Goal: Navigation & Orientation: Understand site structure

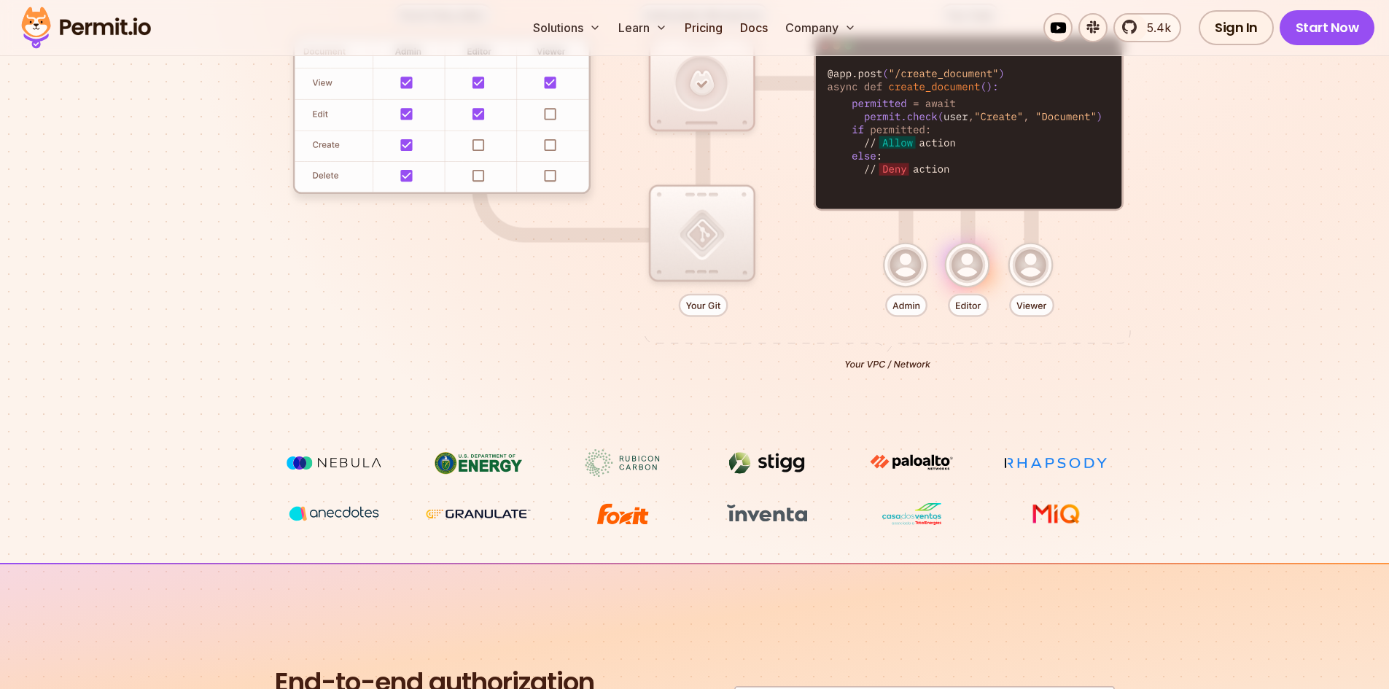
scroll to position [219, 0]
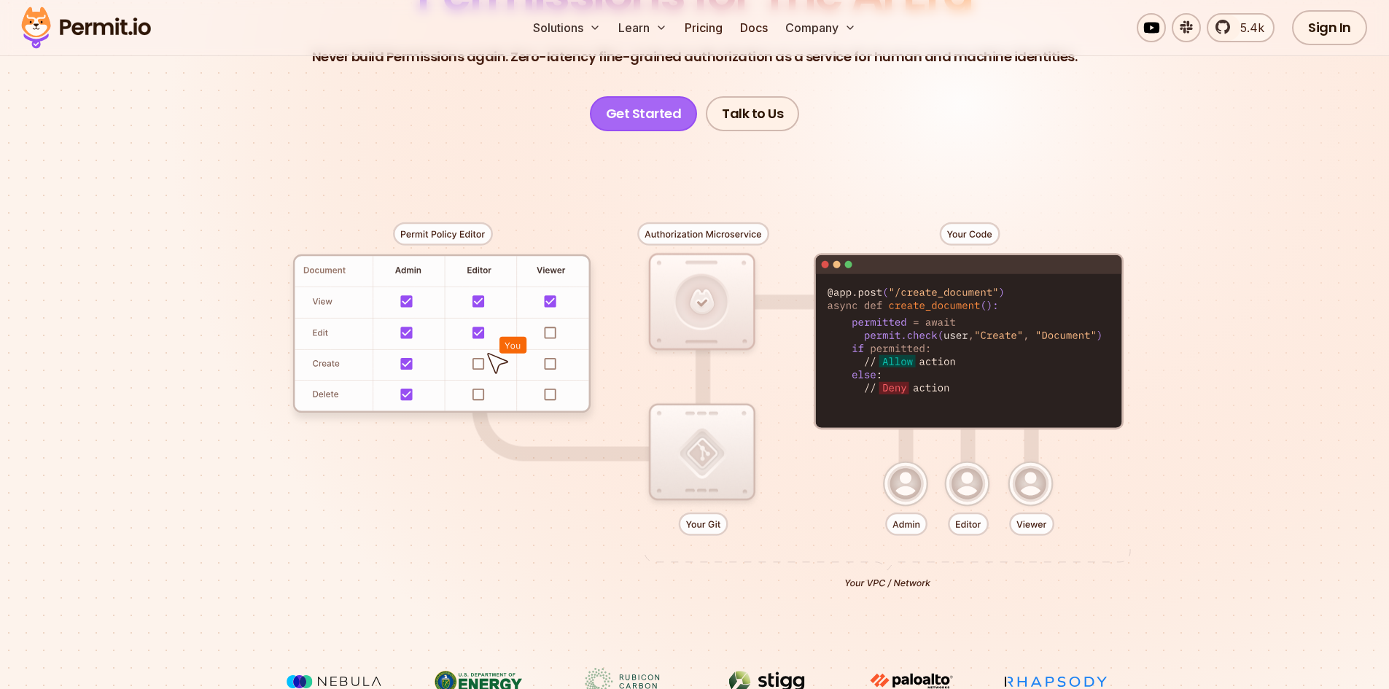
click at [657, 121] on link "Get Started" at bounding box center [644, 113] width 108 height 35
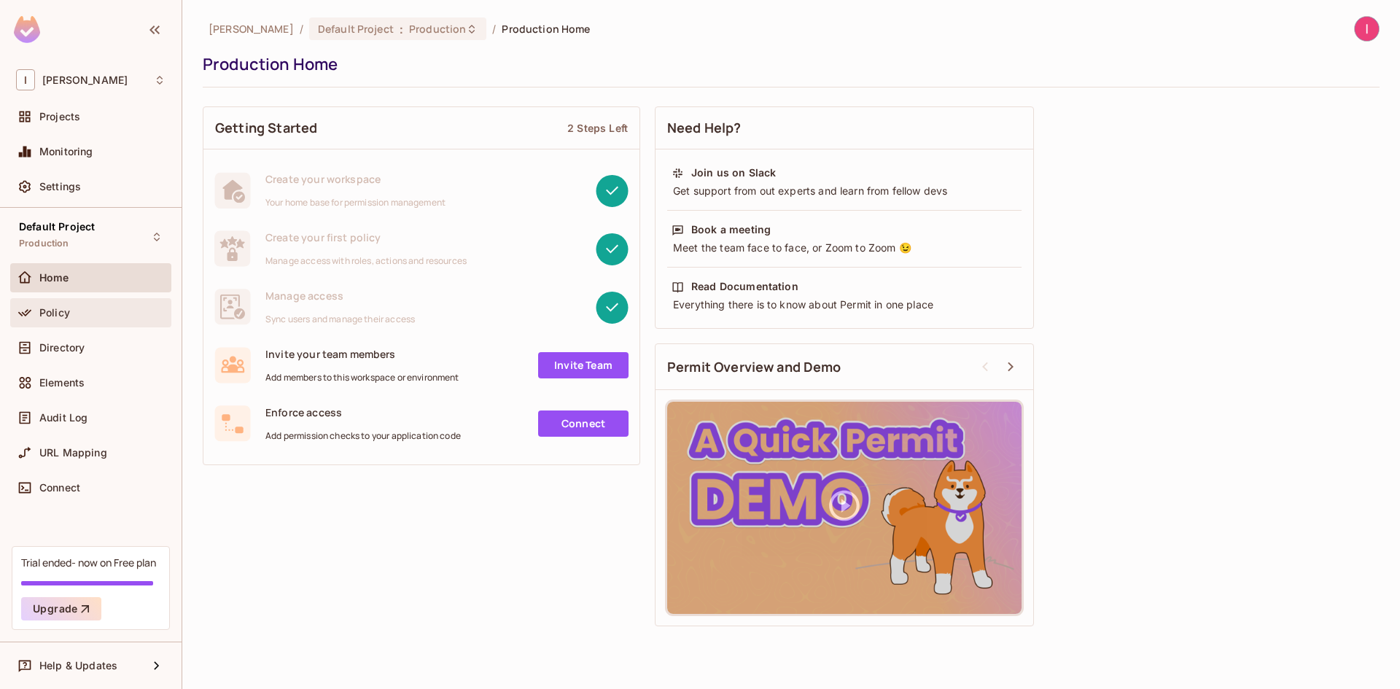
click at [67, 317] on span "Policy" at bounding box center [54, 313] width 31 height 12
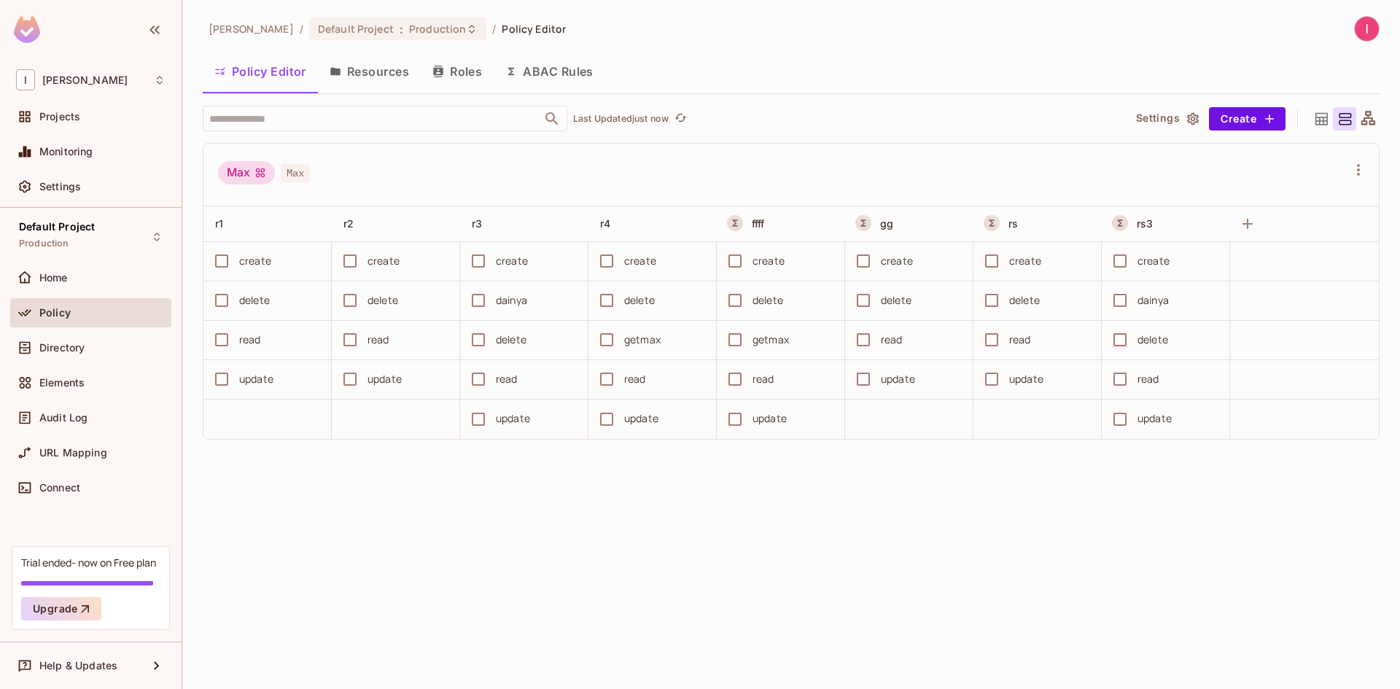
click at [572, 75] on button "ABAC Rules" at bounding box center [550, 71] width 112 height 36
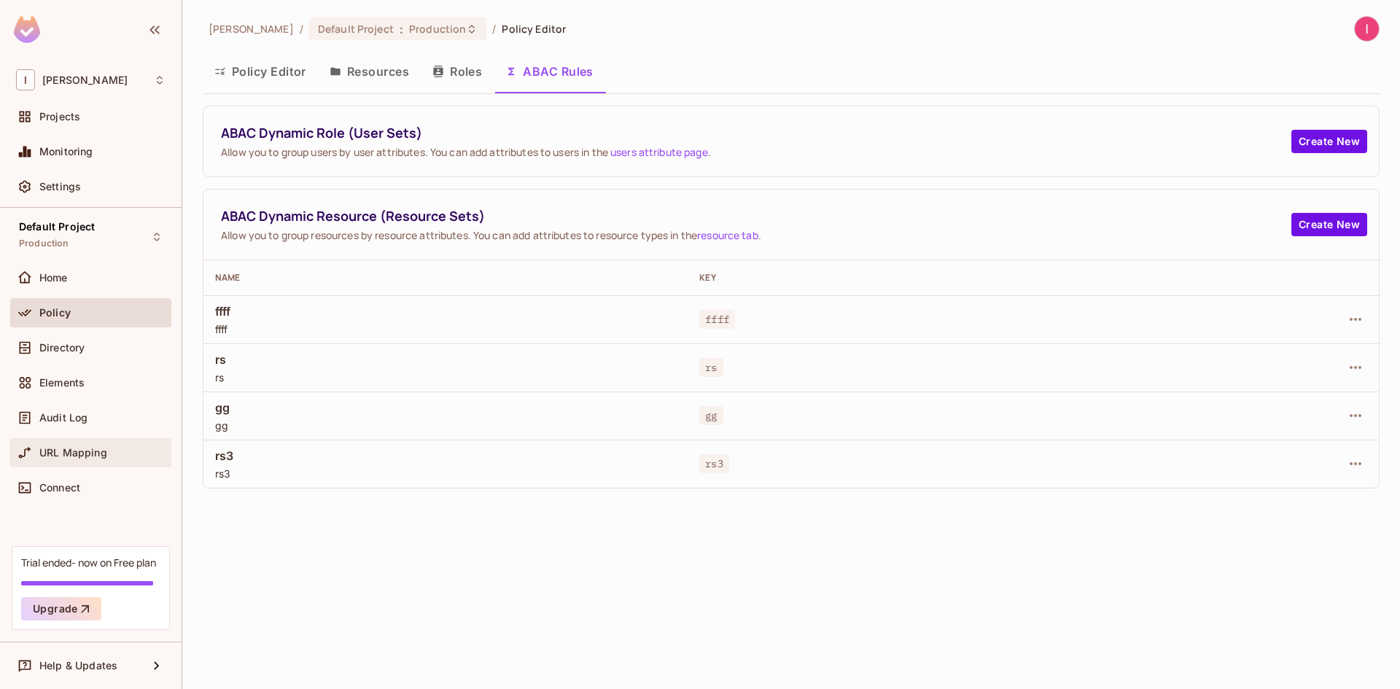
click at [71, 453] on span "URL Mapping" at bounding box center [73, 453] width 68 height 12
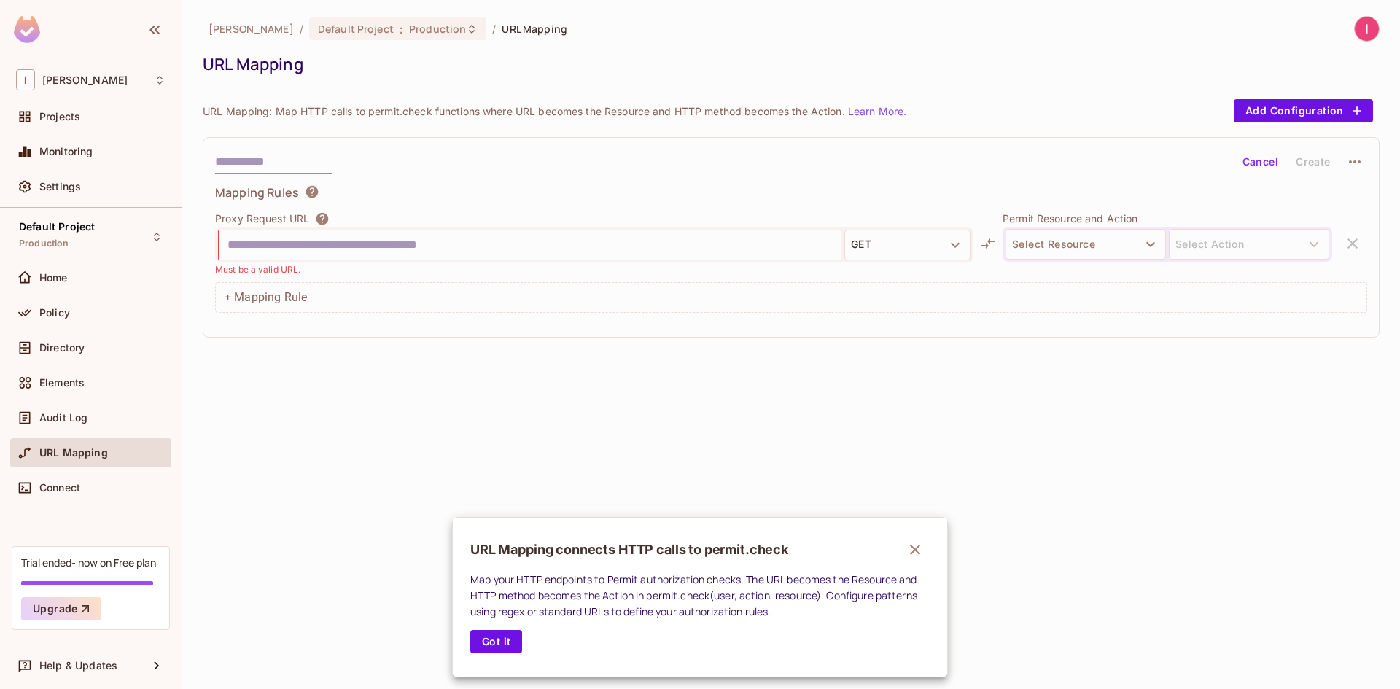
click at [81, 119] on div at bounding box center [700, 344] width 1400 height 689
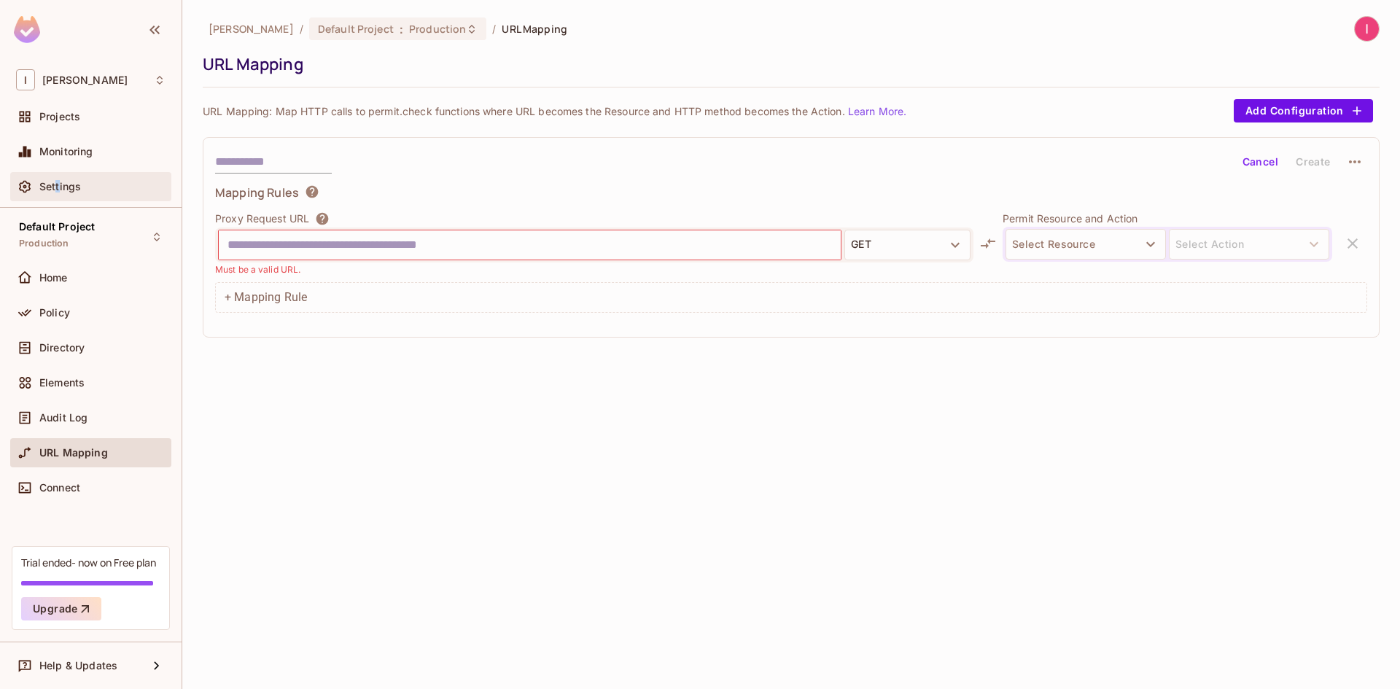
click at [58, 185] on span "Settings" at bounding box center [60, 187] width 42 height 12
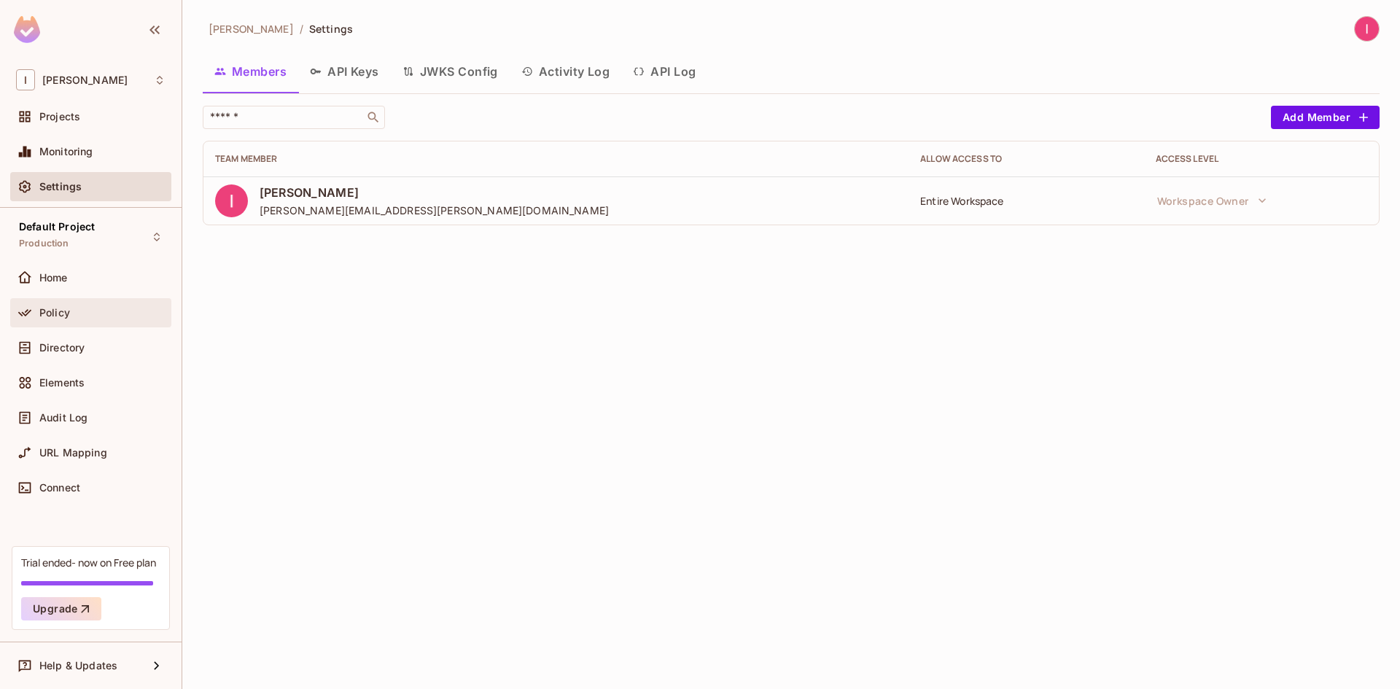
click at [71, 324] on div "Policy" at bounding box center [90, 312] width 161 height 29
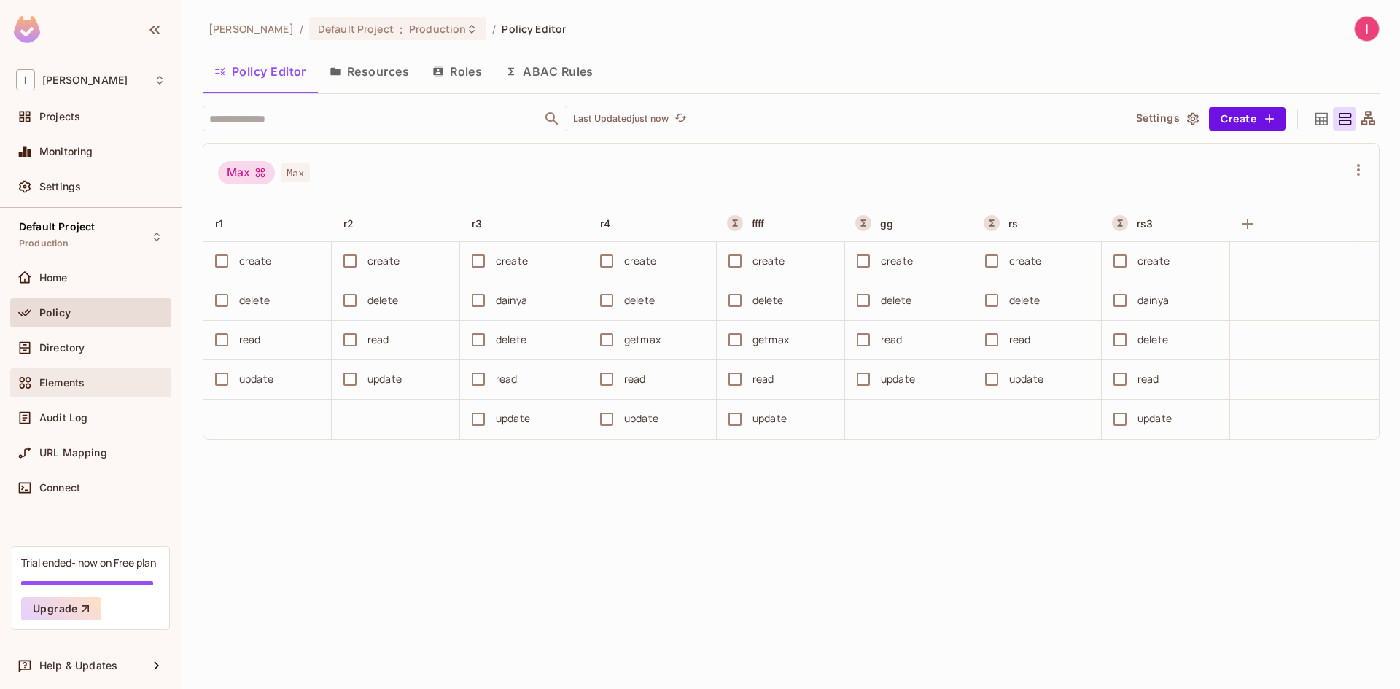
click at [76, 387] on span "Elements" at bounding box center [61, 383] width 45 height 12
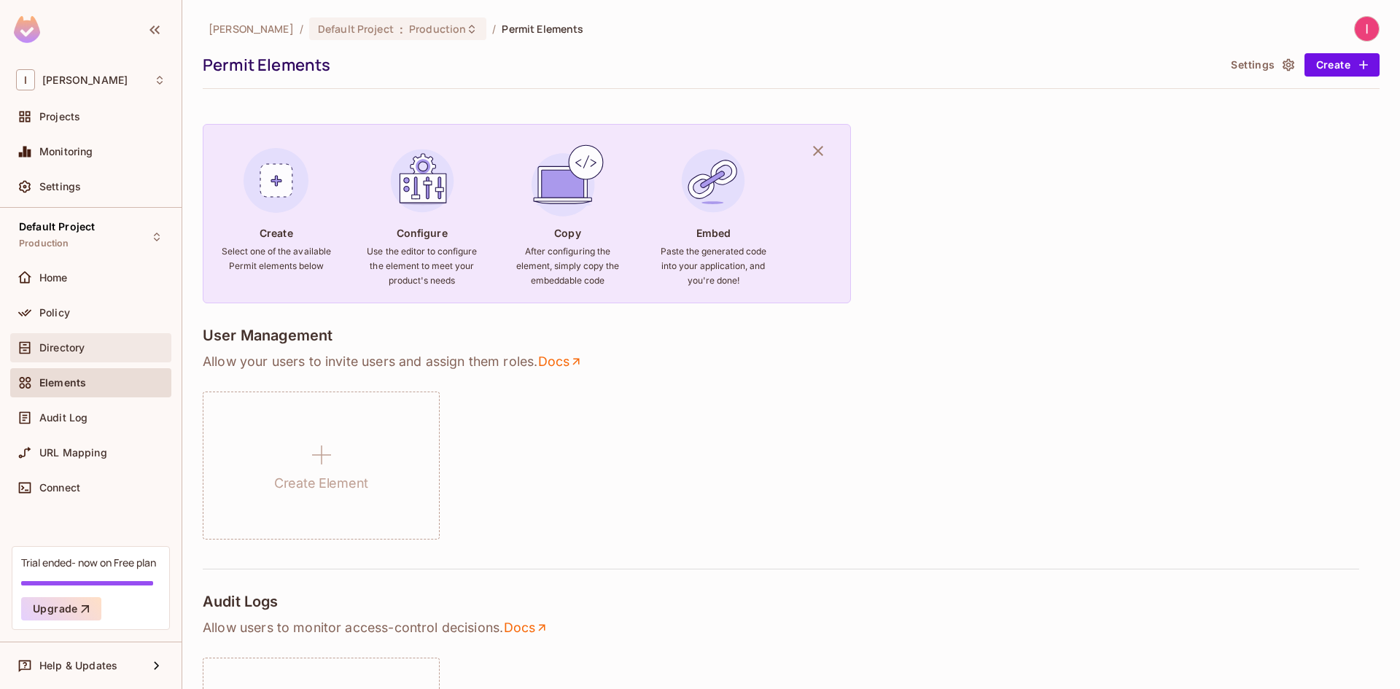
click at [67, 346] on span "Directory" at bounding box center [61, 348] width 45 height 12
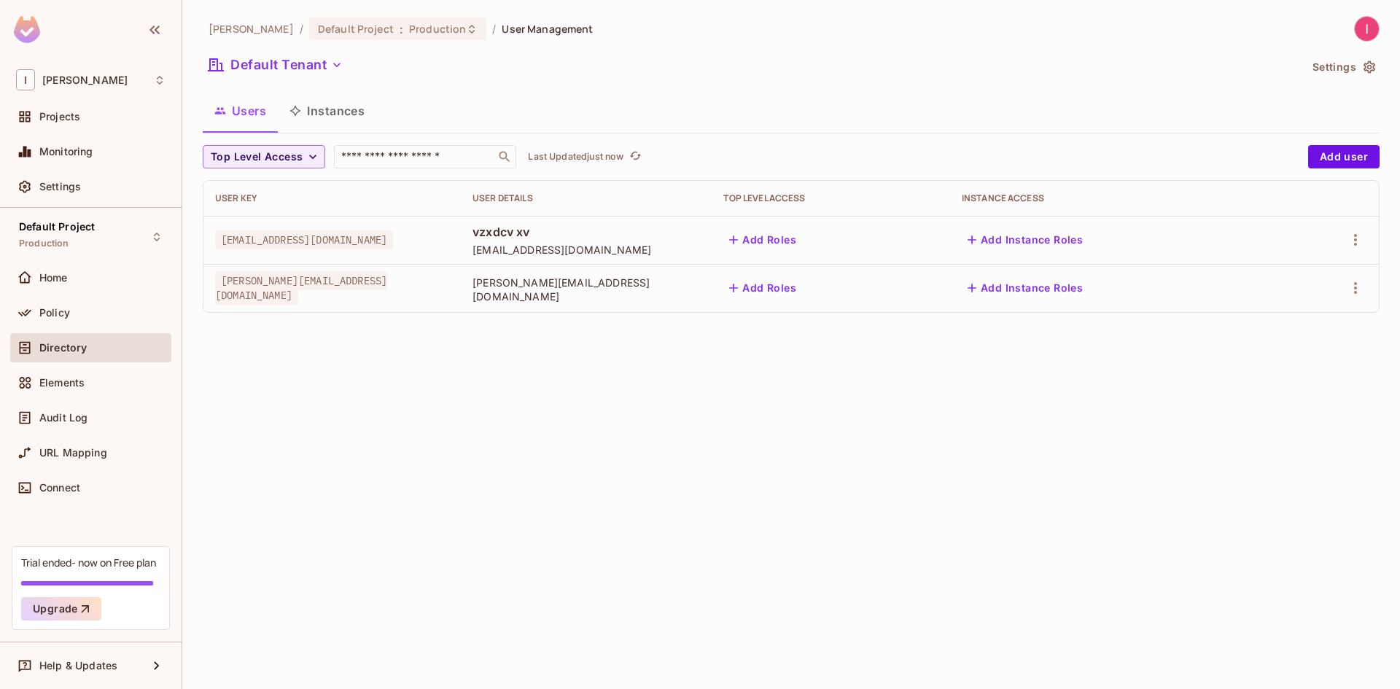
click at [334, 108] on button "Instances" at bounding box center [327, 111] width 98 height 36
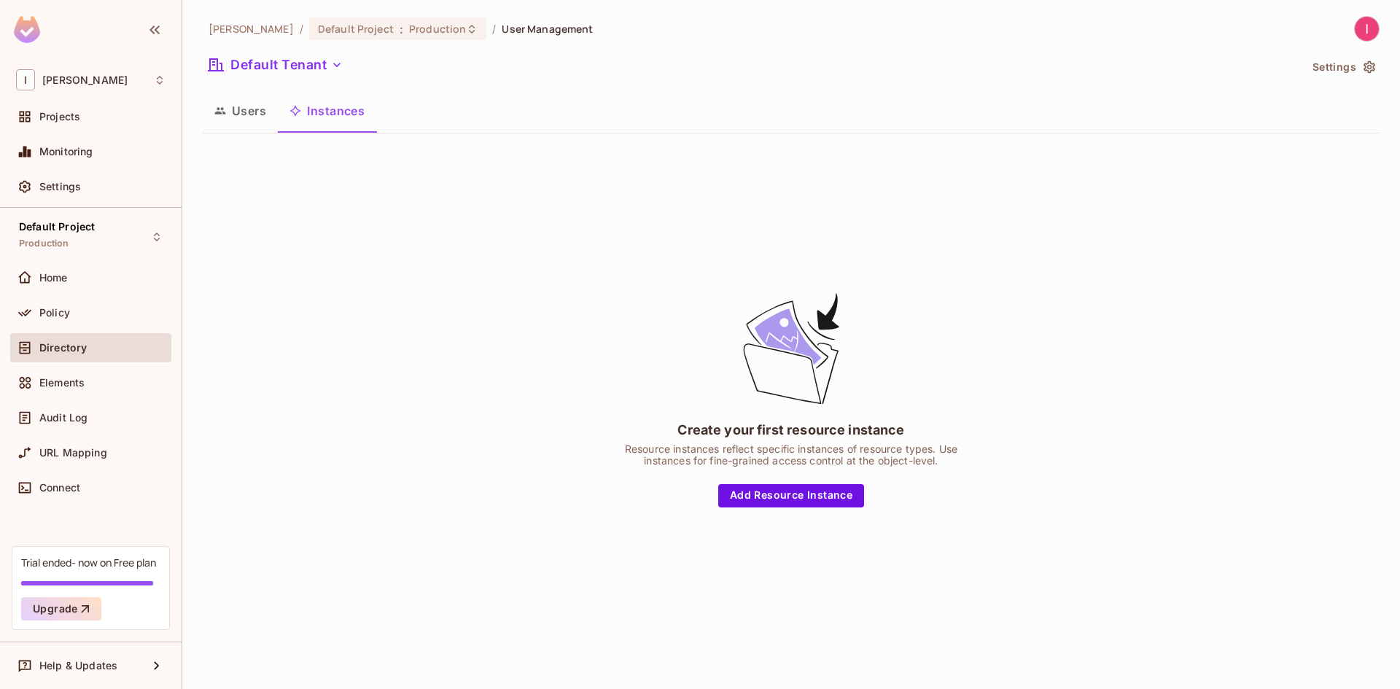
click at [254, 112] on button "Users" at bounding box center [240, 111] width 75 height 36
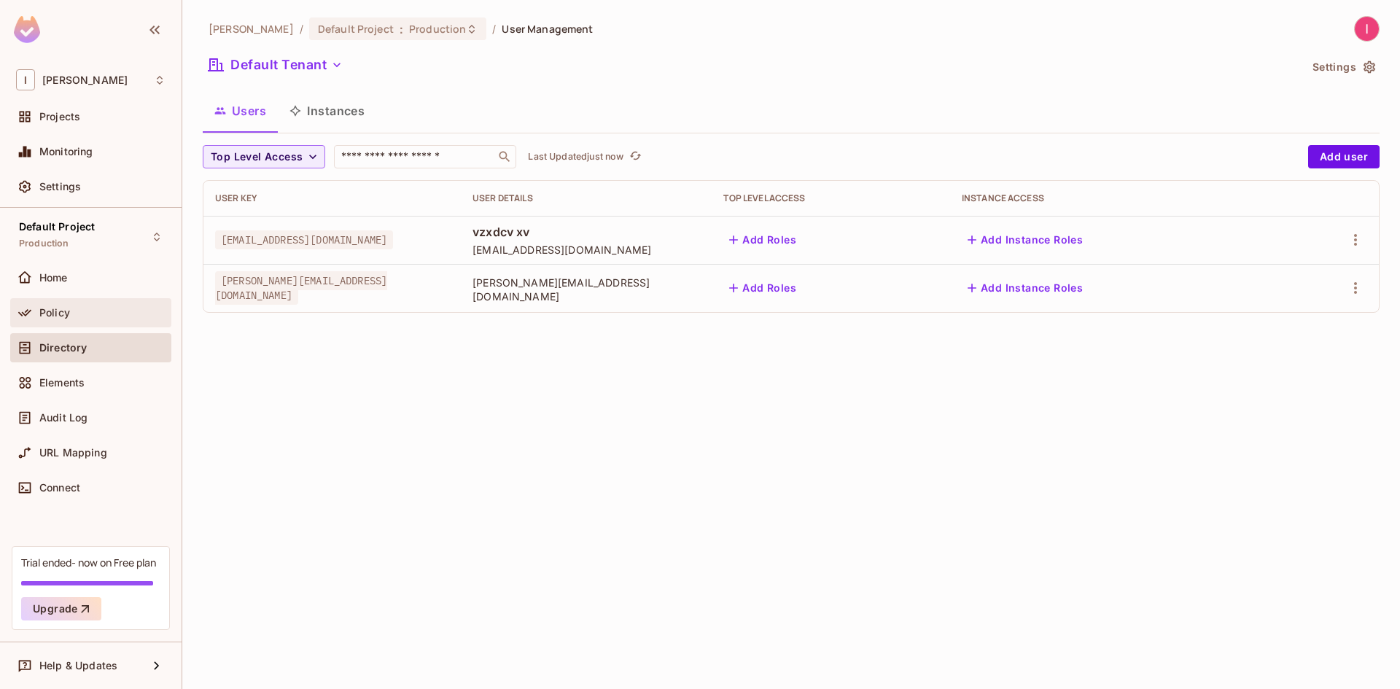
click at [58, 320] on div "Policy" at bounding box center [91, 313] width 150 height 18
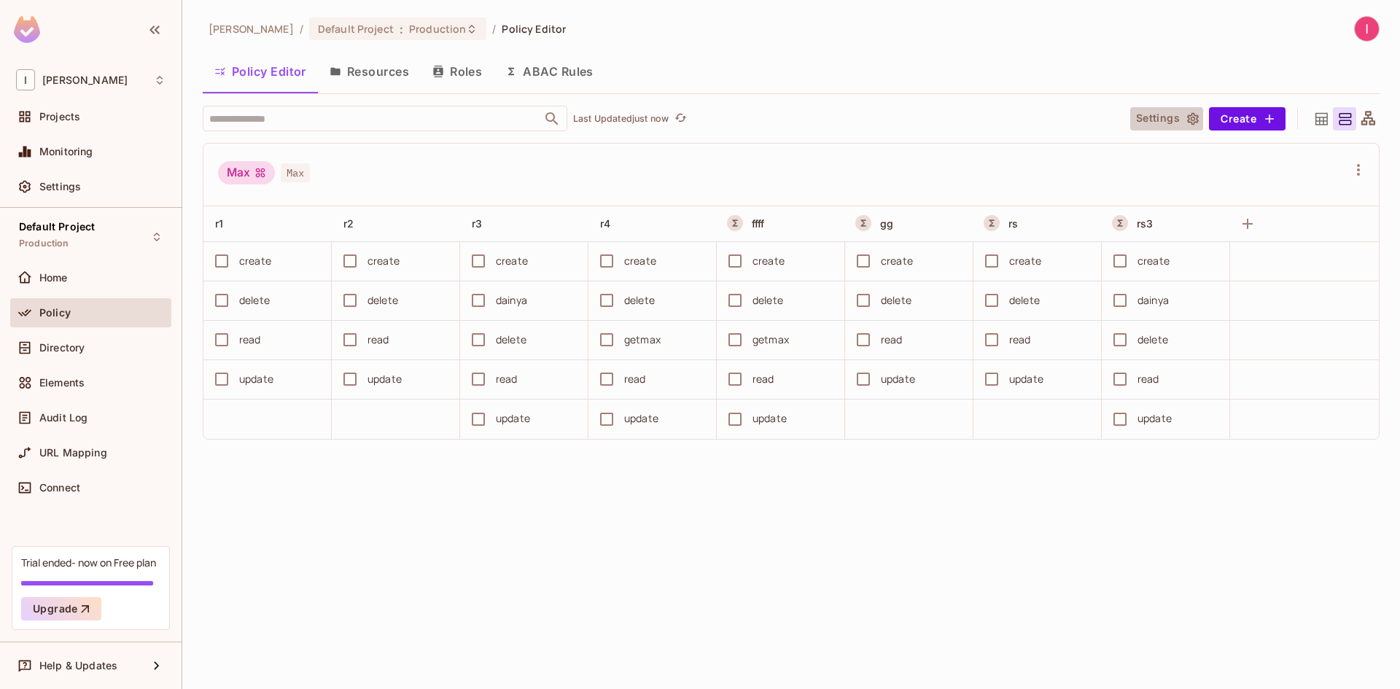
click at [1166, 122] on button "Settings" at bounding box center [1166, 118] width 73 height 23
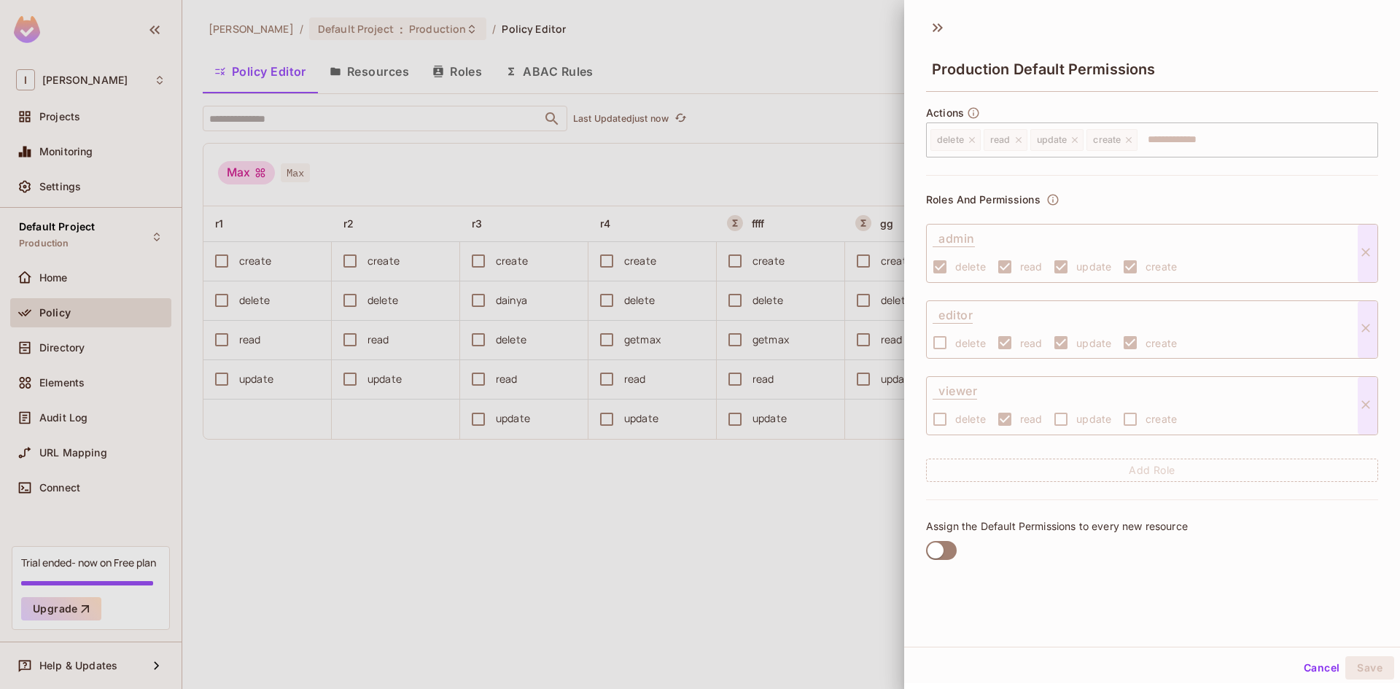
click at [748, 113] on div at bounding box center [700, 344] width 1400 height 689
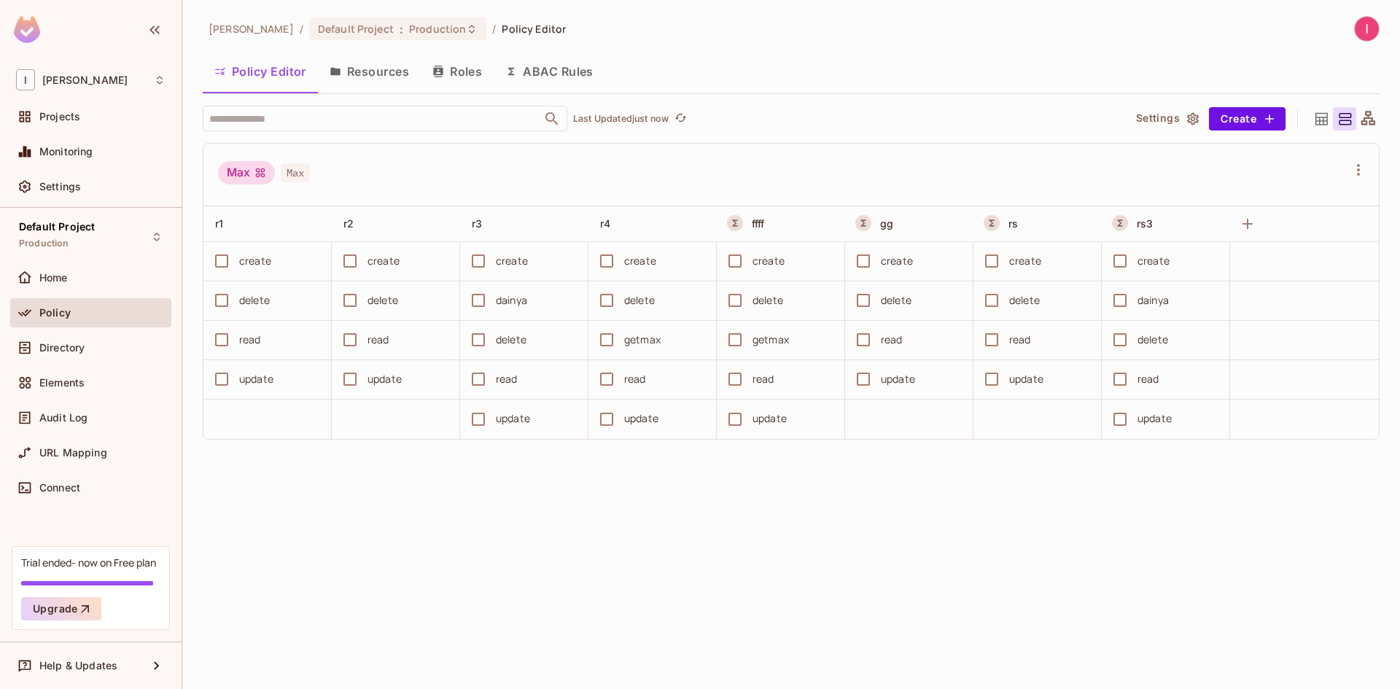
click at [569, 69] on button "ABAC Rules" at bounding box center [550, 71] width 112 height 36
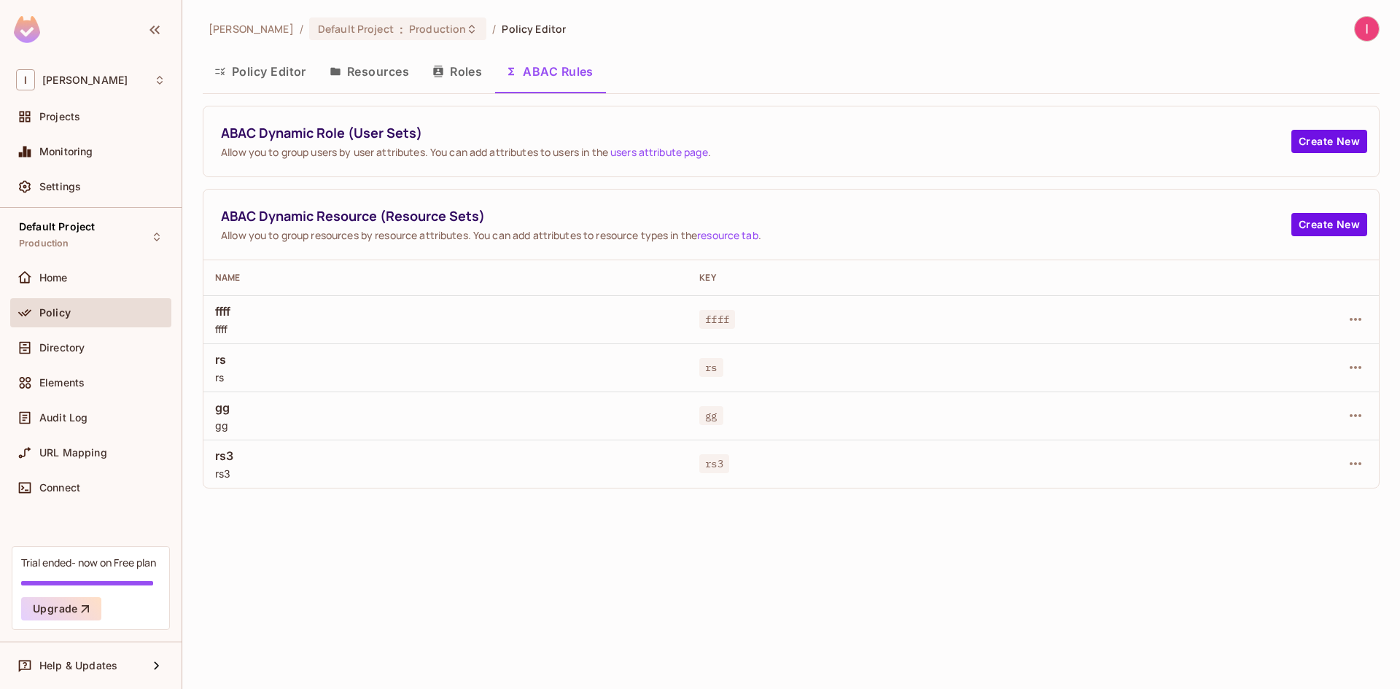
click at [467, 71] on button "Roles" at bounding box center [457, 71] width 73 height 36
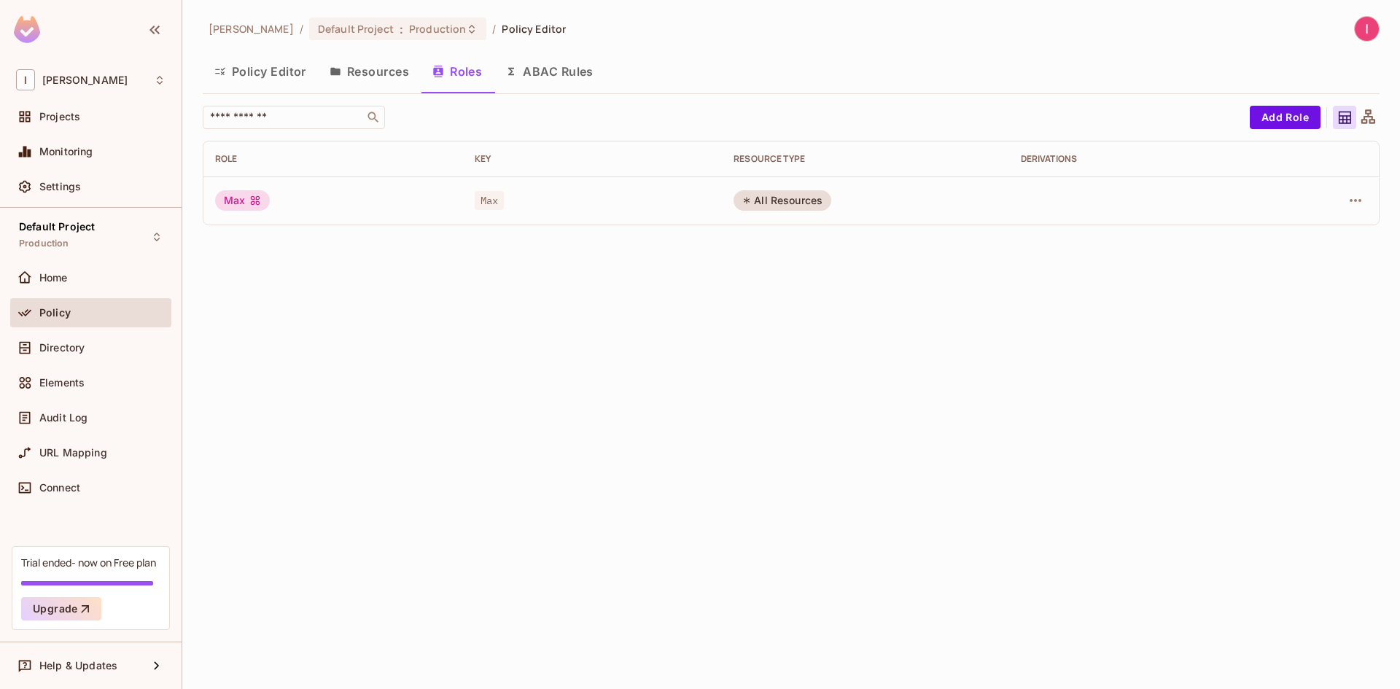
click at [373, 71] on button "Resources" at bounding box center [369, 71] width 103 height 36
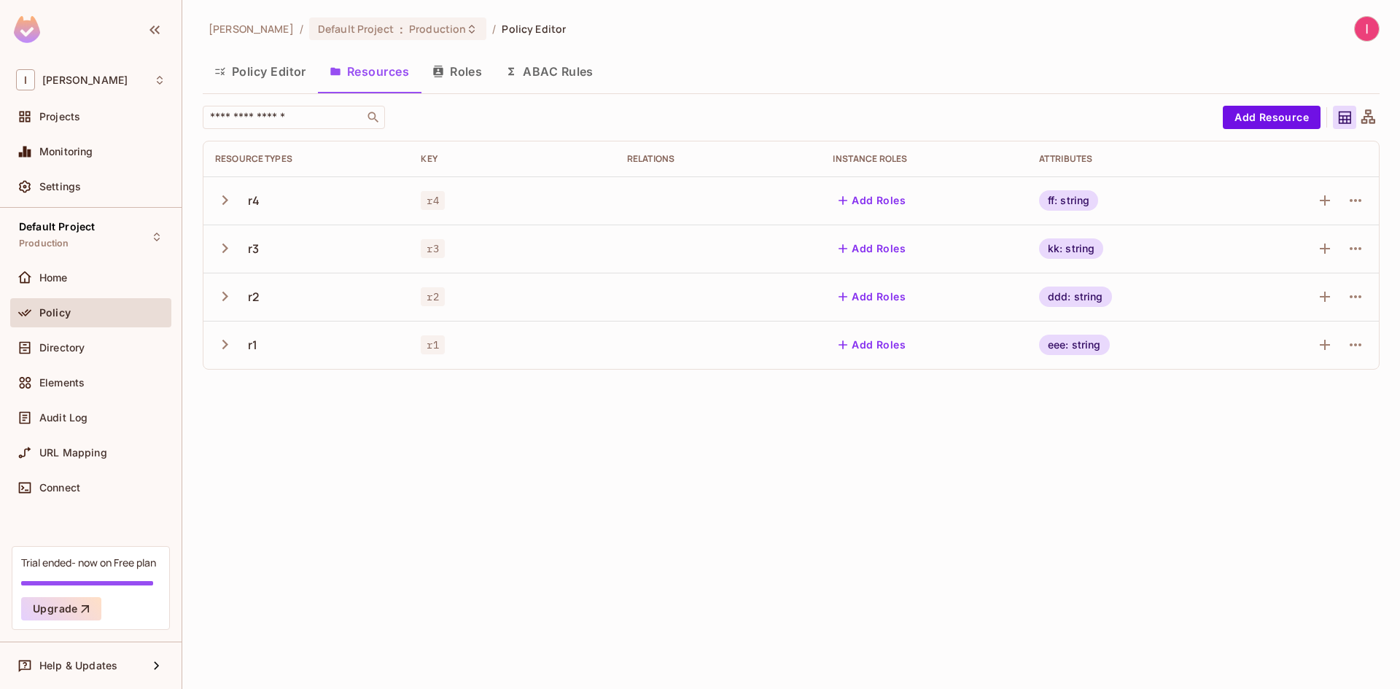
click at [560, 78] on button "ABAC Rules" at bounding box center [550, 71] width 112 height 36
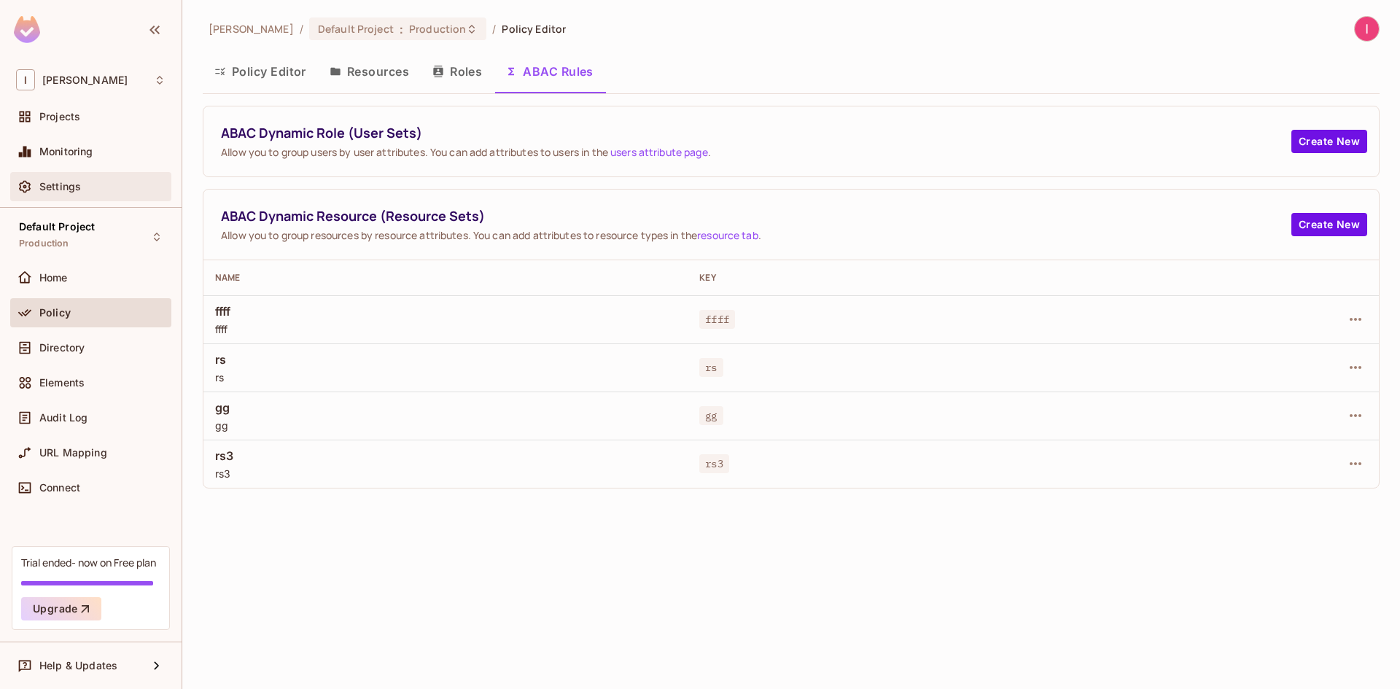
click at [94, 190] on div "Settings" at bounding box center [102, 187] width 126 height 12
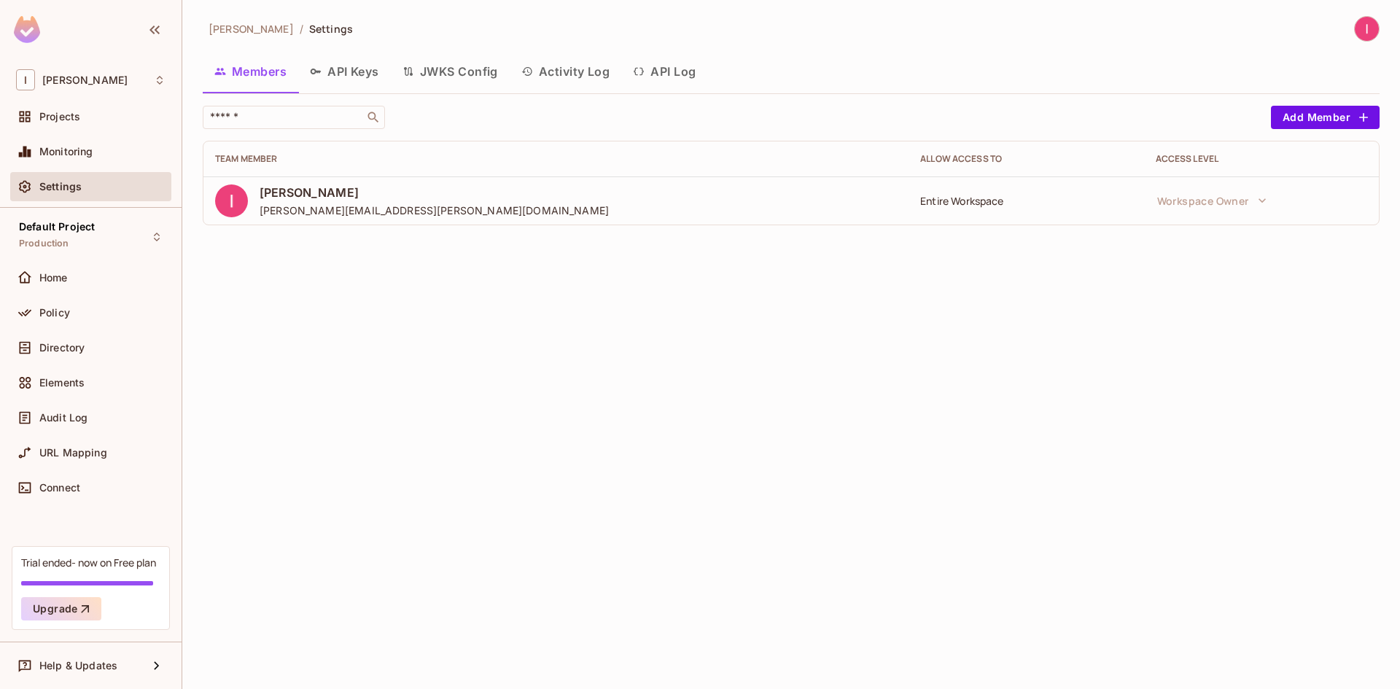
click at [27, 30] on img at bounding box center [27, 29] width 26 height 27
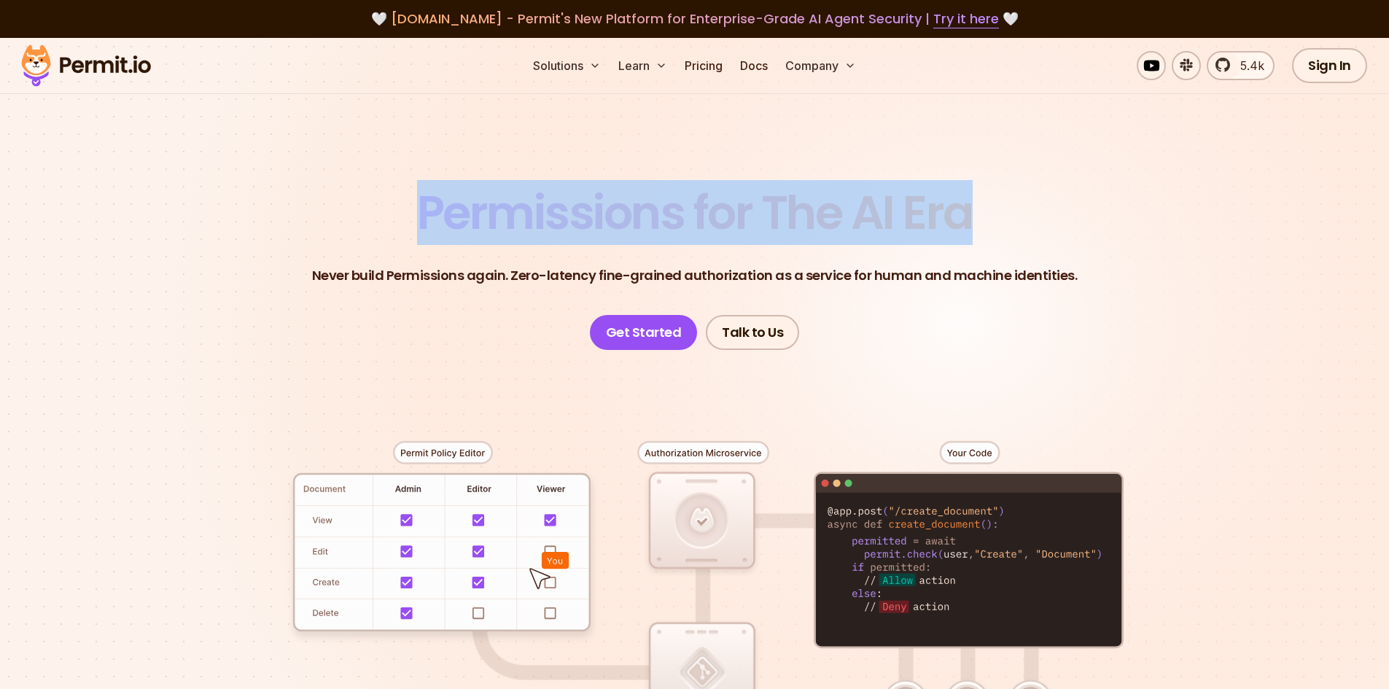
drag, startPoint x: 424, startPoint y: 220, endPoint x: 885, endPoint y: 220, distance: 460.9
click at [1007, 179] on section "Permissions for The AI Era Never build Permissions again. Zero-latency fine-gra…" at bounding box center [694, 519] width 1389 height 963
click at [866, 212] on span "Permissions for The AI Era" at bounding box center [695, 212] width 556 height 65
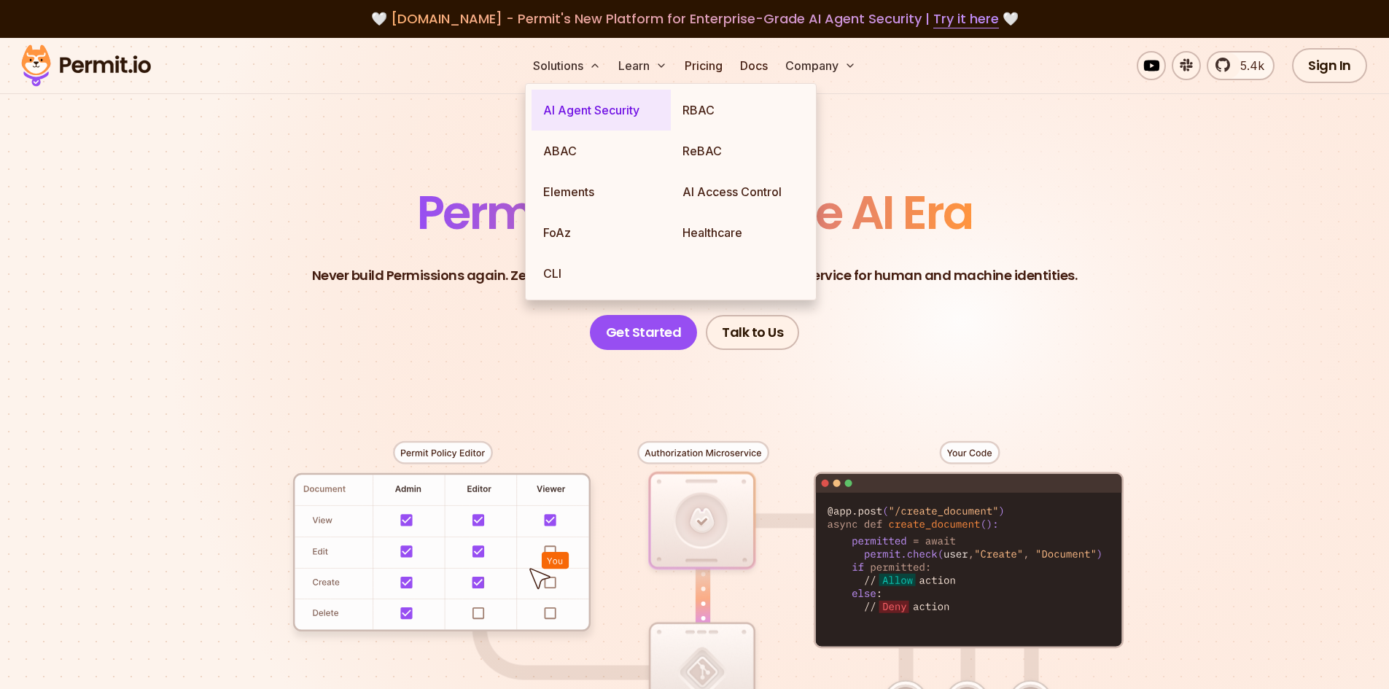
click at [614, 112] on link "AI Agent Security" at bounding box center [601, 110] width 139 height 41
